Goal: Navigation & Orientation: Go to known website

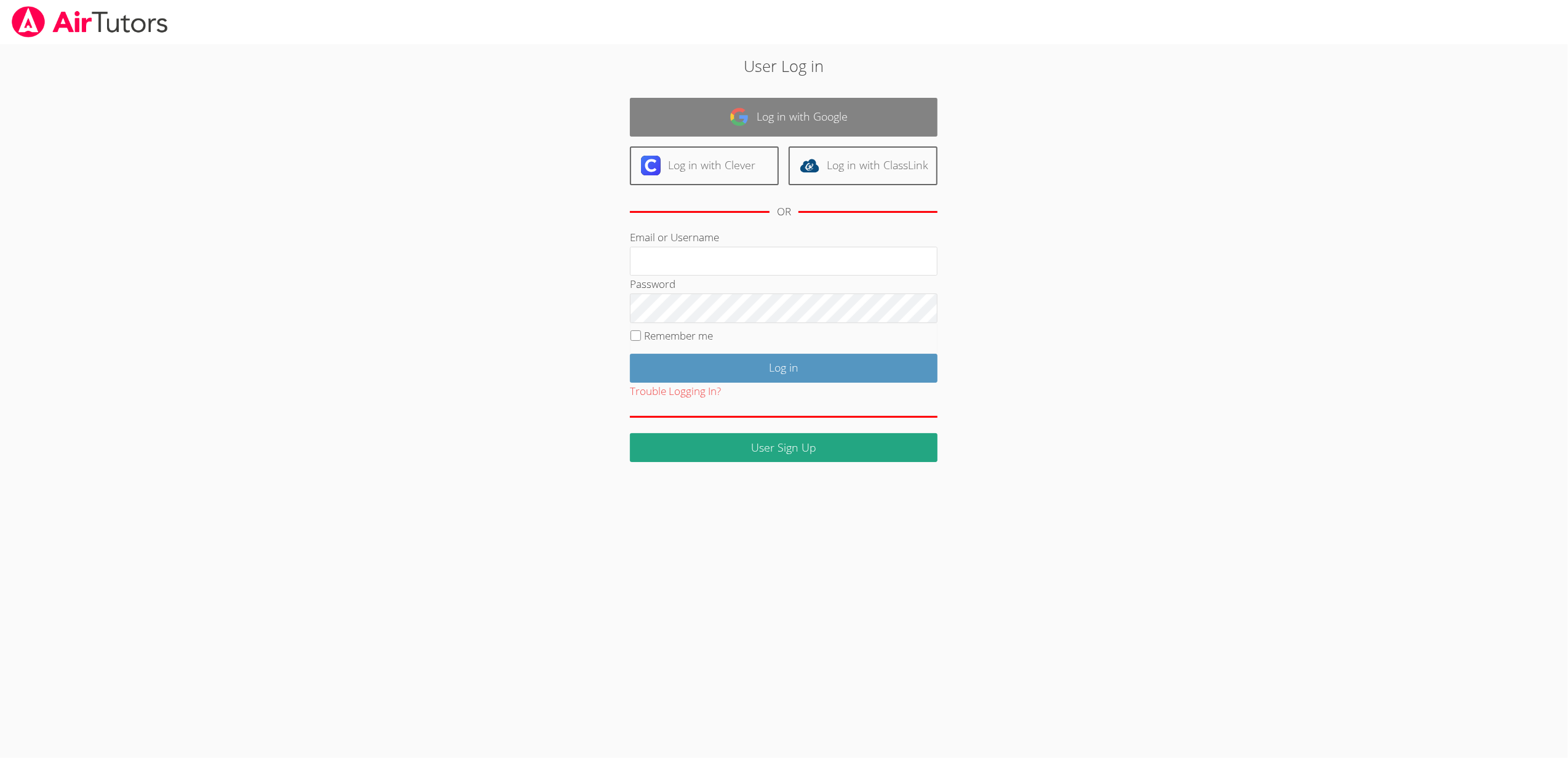
type input "[EMAIL_ADDRESS][DOMAIN_NAME]"
click at [762, 106] on link "Log in with Google" at bounding box center [783, 117] width 308 height 39
